Goal: Information Seeking & Learning: Check status

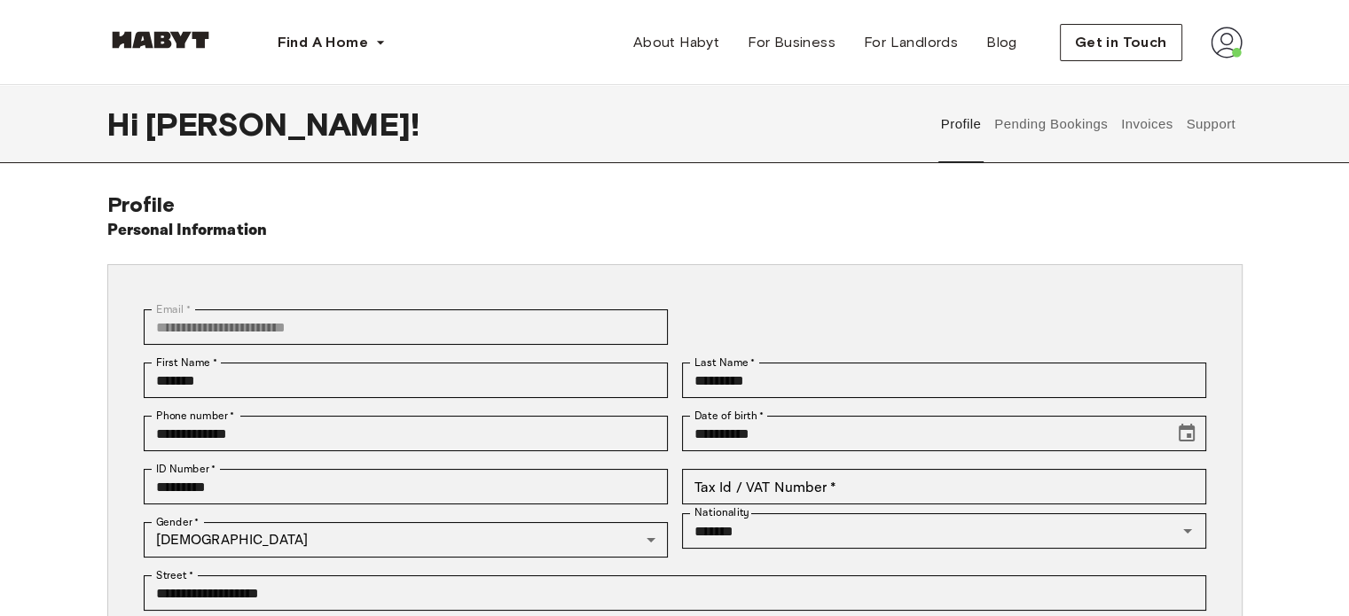
click at [1073, 130] on button "Pending Bookings" at bounding box center [1051, 124] width 118 height 78
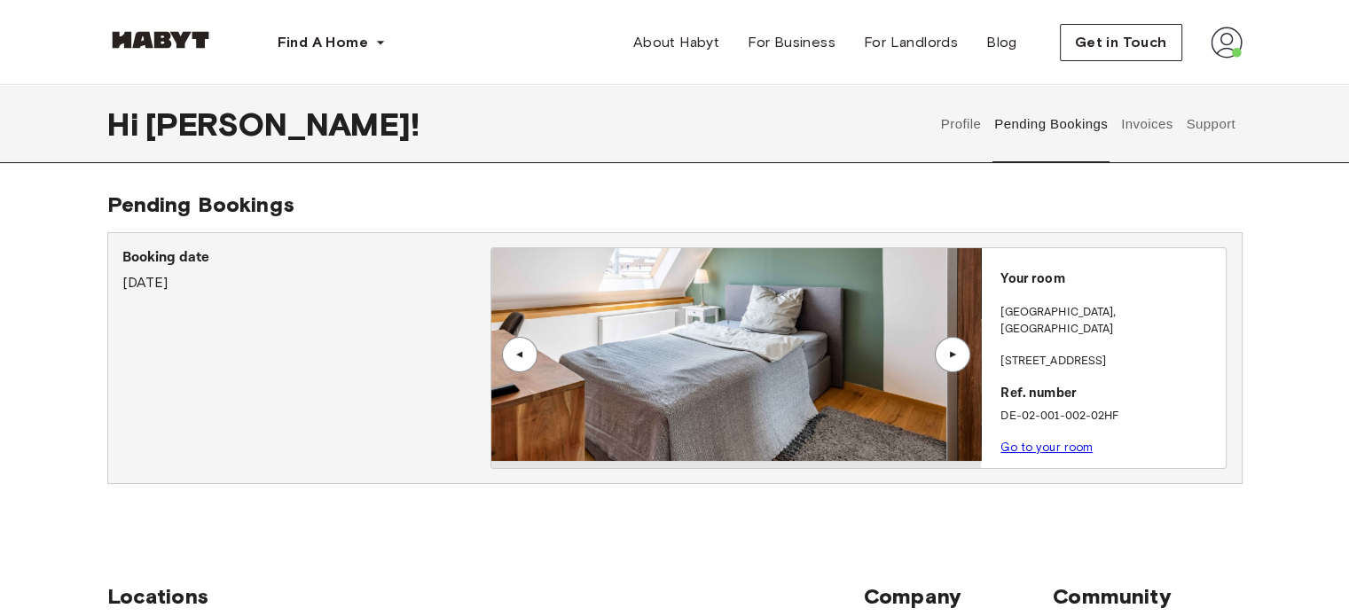
click at [1155, 125] on button "Invoices" at bounding box center [1146, 124] width 56 height 78
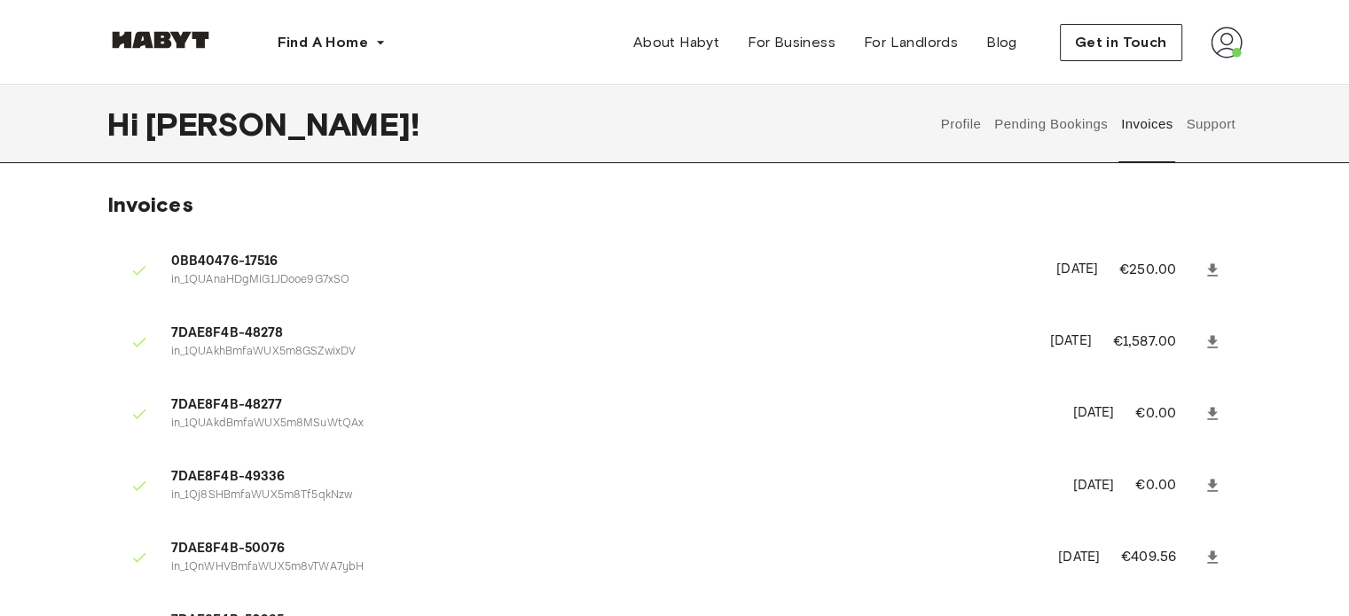
click at [1207, 125] on button "Support" at bounding box center [1211, 124] width 54 height 78
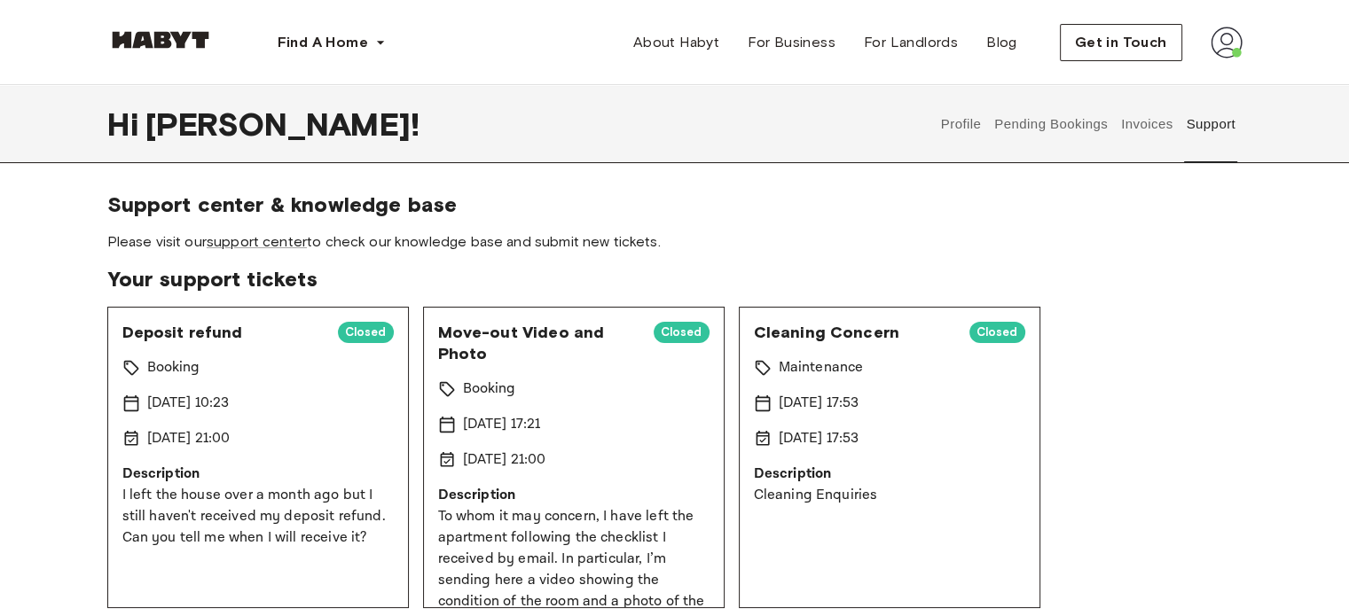
click at [282, 395] on div "[DATE] 10:23" at bounding box center [257, 403] width 271 height 21
click at [253, 242] on link "support center" at bounding box center [257, 241] width 100 height 17
click at [197, 441] on p "[DATE] 21:00" at bounding box center [188, 438] width 83 height 21
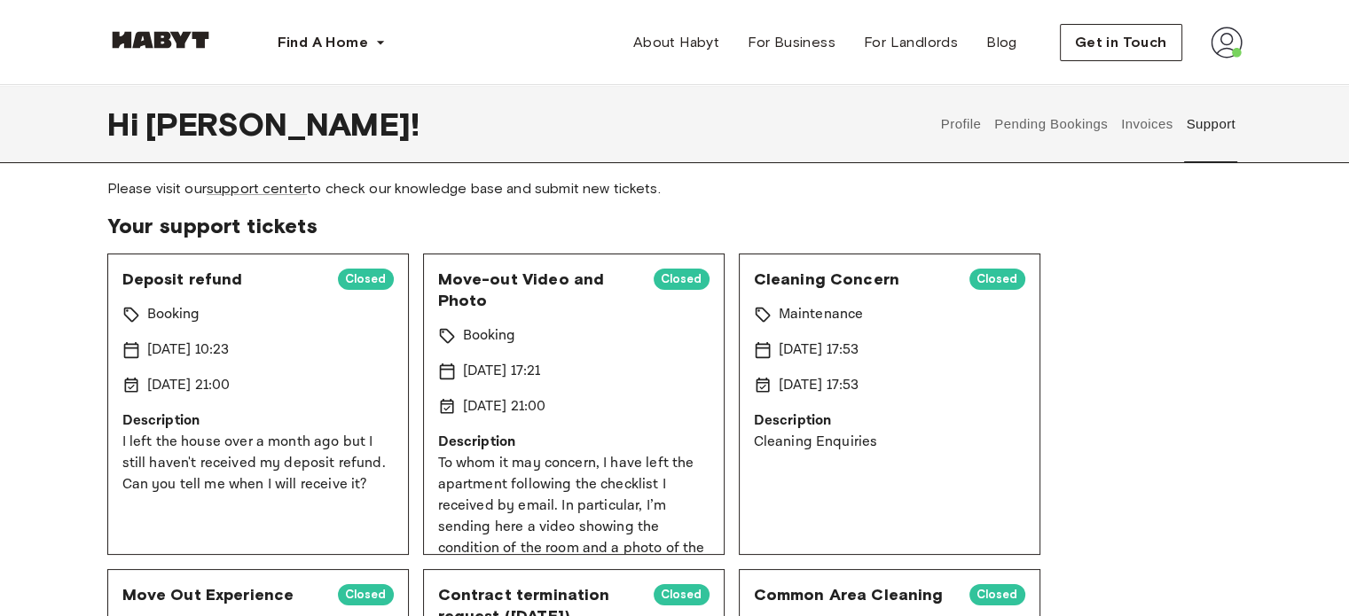
scroll to position [89, 0]
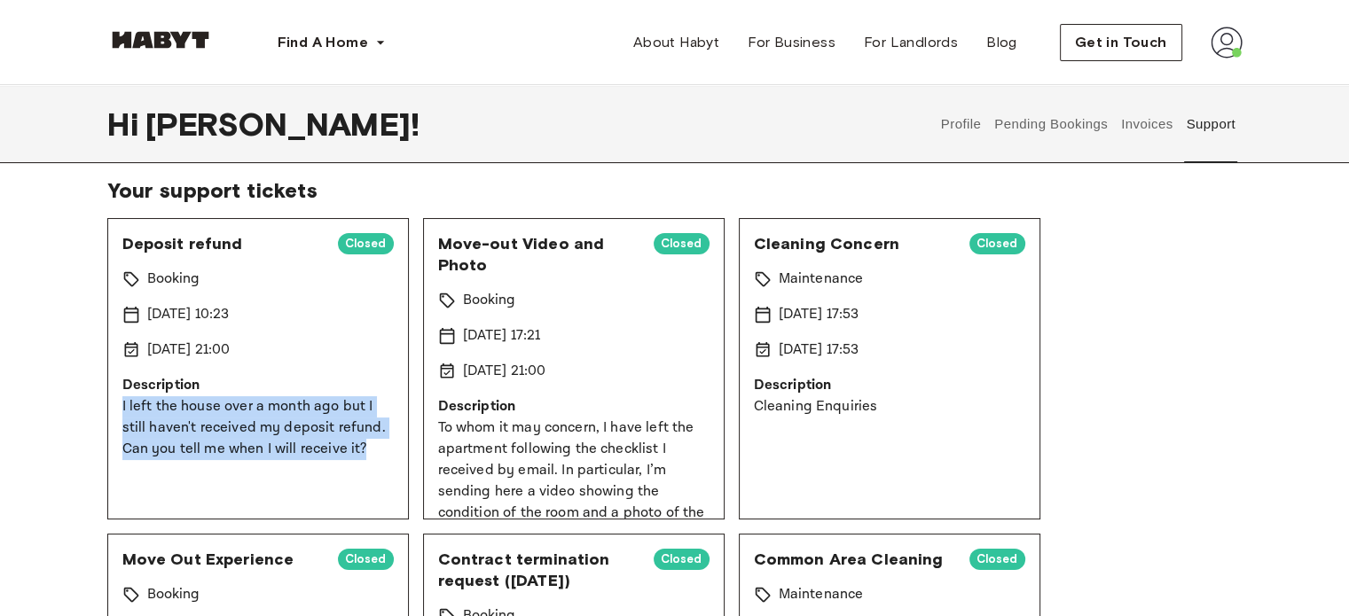
drag, startPoint x: 119, startPoint y: 403, endPoint x: 367, endPoint y: 450, distance: 252.5
click at [367, 450] on div "Deposit refund Closed Booking [DATE] 10:23 [DATE] 21:00 Description I left the …" at bounding box center [258, 369] width 302 height 302
copy p "I left the house over a month ago but I still haven't received my deposit refun…"
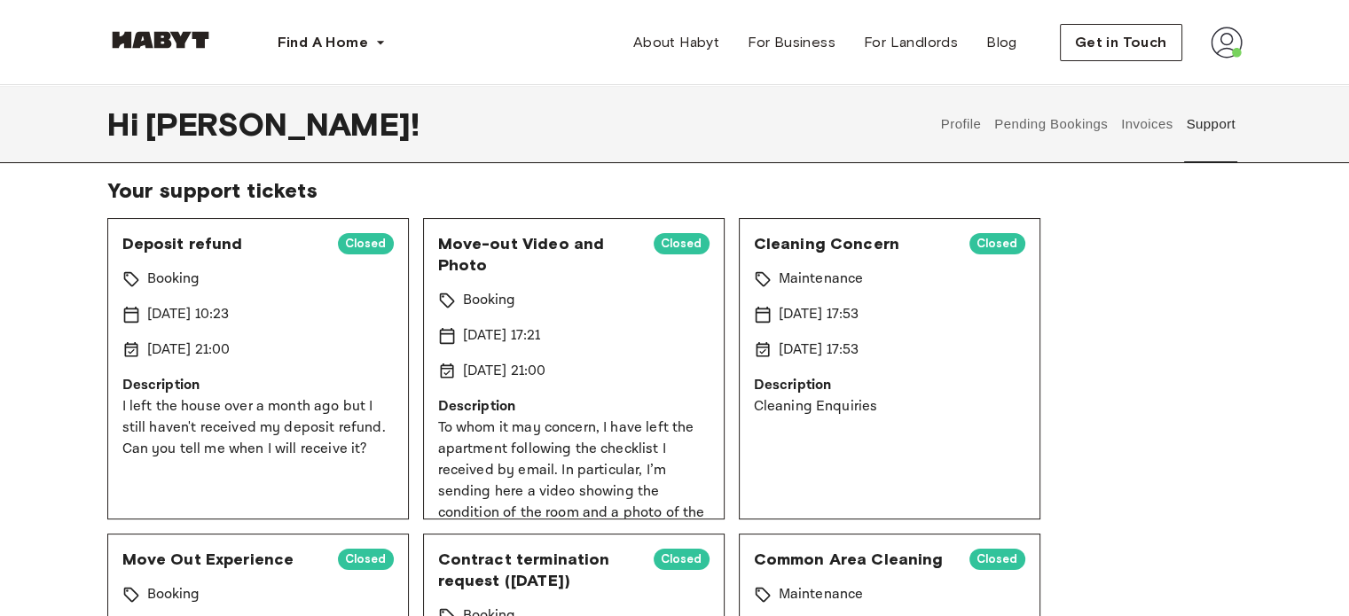
click at [247, 297] on div "Deposit refund Closed Booking [DATE] 10:23 [DATE] 21:00 Description I left the …" at bounding box center [258, 369] width 302 height 302
click at [176, 249] on span "Deposit refund" at bounding box center [222, 243] width 201 height 21
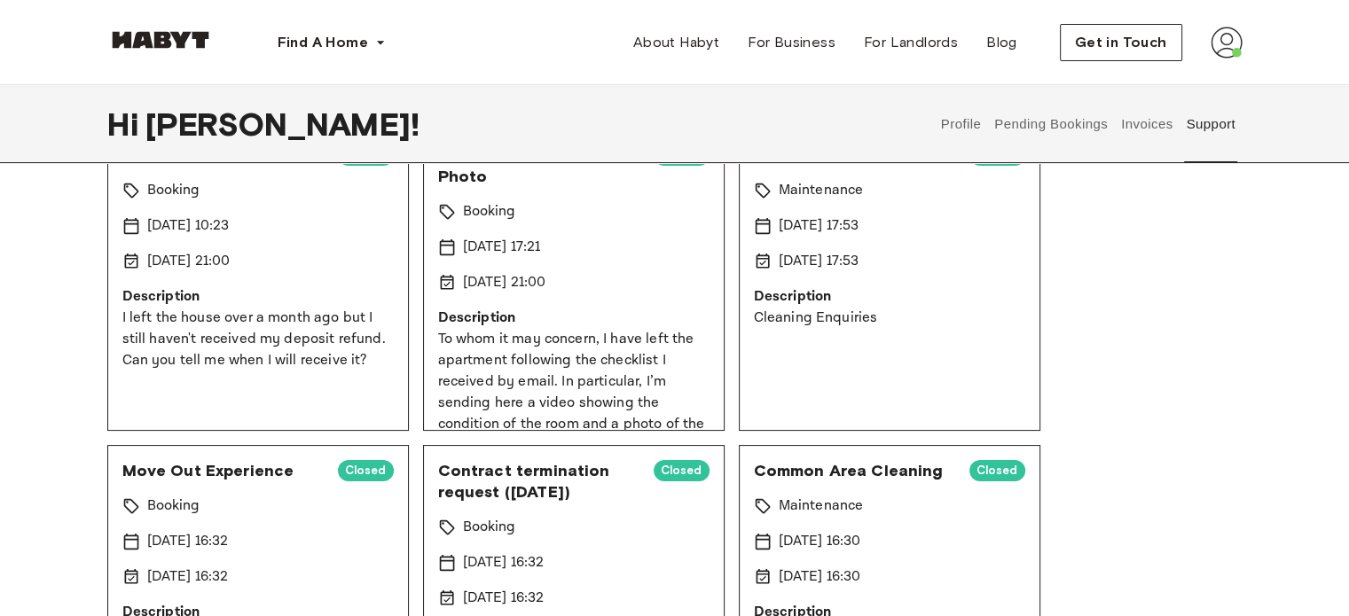
scroll to position [0, 0]
